Goal: Information Seeking & Learning: Learn about a topic

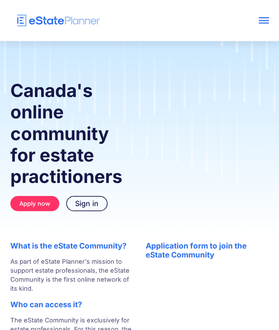
click at [246, 163] on div "Canada's online community for estate practitioners Apply now Sign in" at bounding box center [139, 142] width 279 height 138
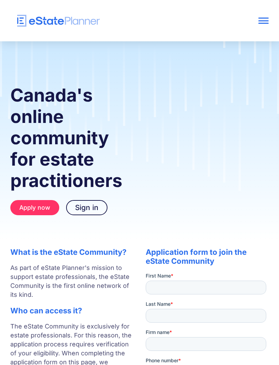
click at [29, 115] on strong "Canada's online community for estate practitioners" at bounding box center [66, 137] width 112 height 107
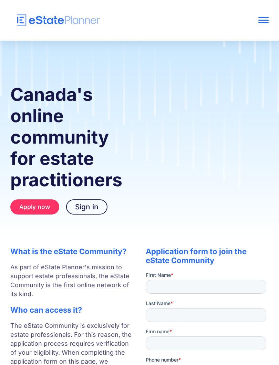
scroll to position [1, 0]
